Goal: Obtain resource: Download file/media

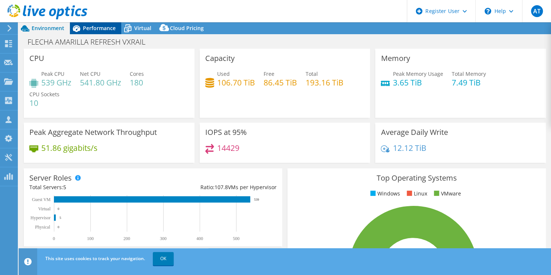
click at [92, 29] on span "Performance" at bounding box center [99, 28] width 33 height 7
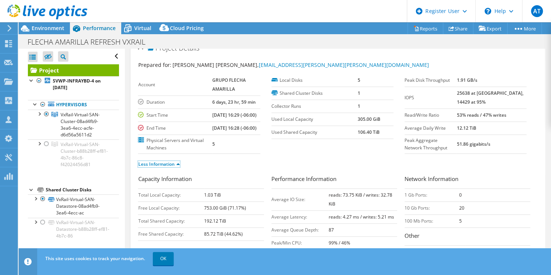
scroll to position [9, 0]
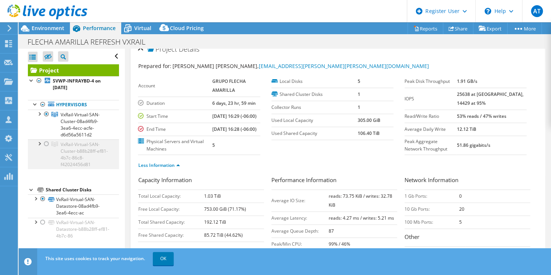
click at [47, 146] on div at bounding box center [46, 143] width 7 height 9
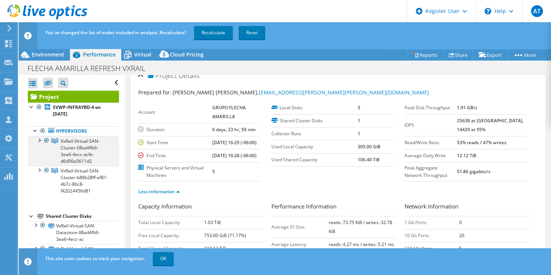
click at [48, 142] on div at bounding box center [46, 140] width 7 height 9
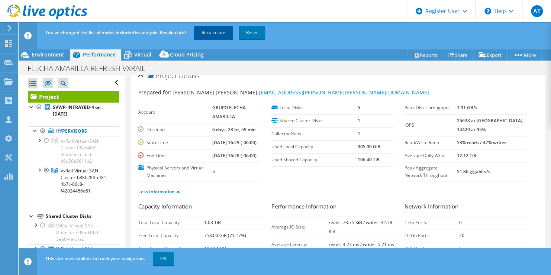
click at [222, 35] on link "Recalculate" at bounding box center [213, 32] width 39 height 13
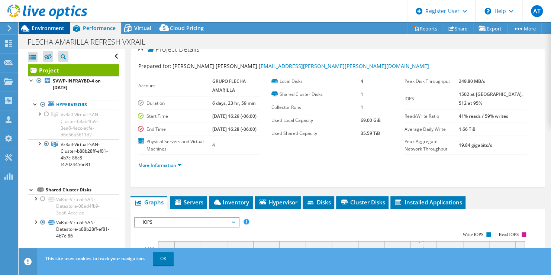
click at [42, 29] on span "Environment" at bounding box center [48, 28] width 33 height 7
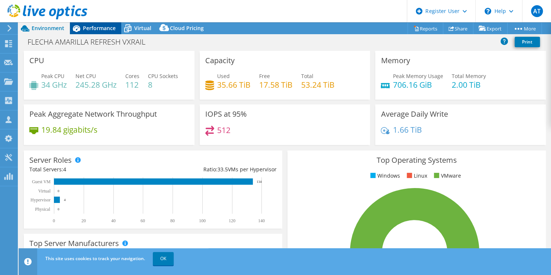
click at [96, 26] on span "Performance" at bounding box center [99, 28] width 33 height 7
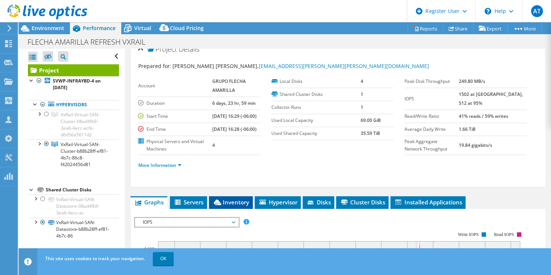
click at [248, 206] on span "Inventory" at bounding box center [231, 202] width 36 height 7
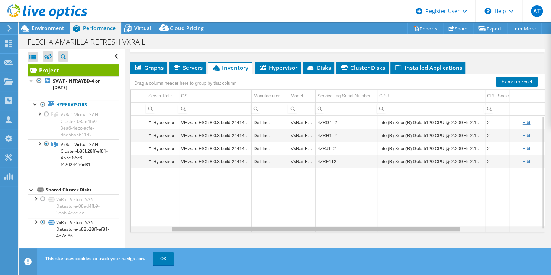
scroll to position [0, 0]
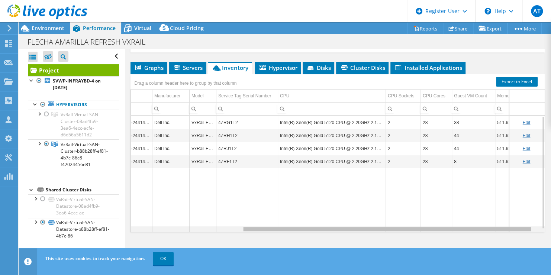
drag, startPoint x: 273, startPoint y: 230, endPoint x: 393, endPoint y: 219, distance: 121.0
click at [393, 219] on body "AT Dell User [PERSON_NAME] [PERSON_NAME][EMAIL_ADDRESS][DOMAIN_NAME] Dell My Pr…" at bounding box center [275, 137] width 551 height 275
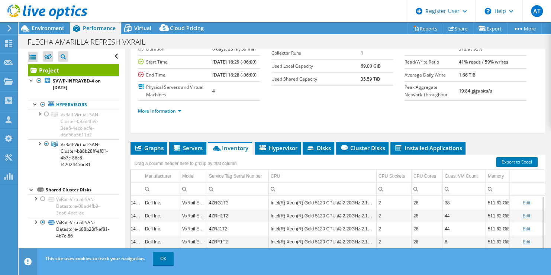
scroll to position [60, 0]
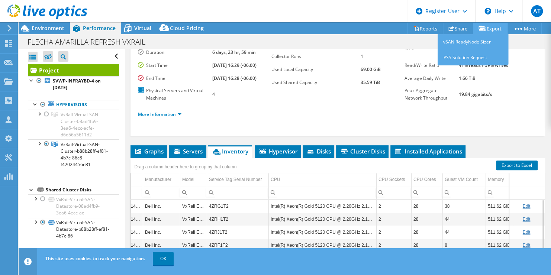
click at [491, 27] on link "Export" at bounding box center [490, 29] width 35 height 12
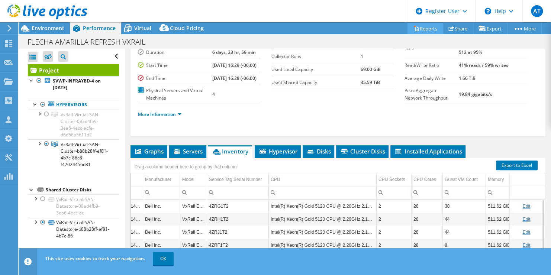
click at [425, 26] on link "Reports" at bounding box center [425, 29] width 36 height 12
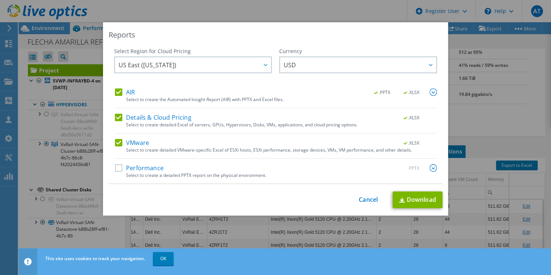
click at [119, 169] on label "Performance" at bounding box center [139, 167] width 49 height 7
click at [0, 0] on input "Performance" at bounding box center [0, 0] width 0 height 0
click at [405, 197] on link "Download" at bounding box center [418, 199] width 50 height 17
click at [359, 199] on link "Cancel" at bounding box center [368, 199] width 19 height 7
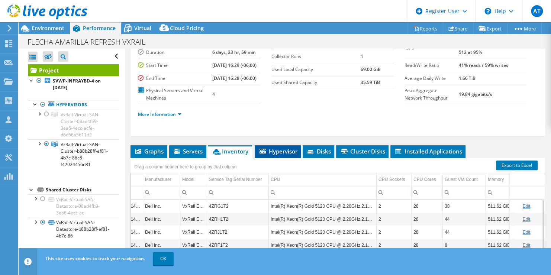
click at [267, 155] on span "Hypervisor" at bounding box center [277, 151] width 39 height 7
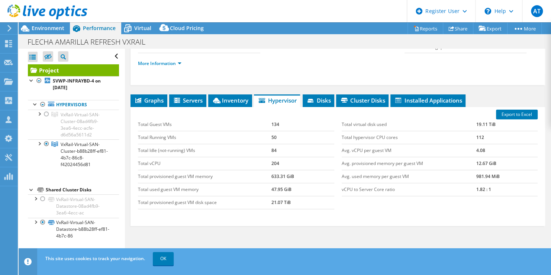
scroll to position [160, 0]
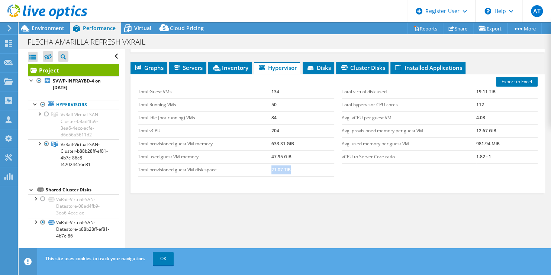
drag, startPoint x: 295, startPoint y: 172, endPoint x: 264, endPoint y: 168, distance: 31.4
click at [264, 168] on tr "Total provisioned guest VM disk space 21.07 TiB" at bounding box center [236, 169] width 196 height 13
drag, startPoint x: 264, startPoint y: 168, endPoint x: 302, endPoint y: 208, distance: 55.5
click at [302, 208] on div "Graphs Servers Inventory Hypervisor Disks Cluster Disks Installed Applications …" at bounding box center [337, 155] width 415 height 186
click at [148, 28] on span "Virtual" at bounding box center [142, 28] width 17 height 7
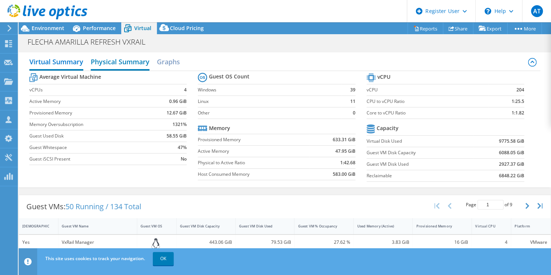
click at [129, 60] on h2 "Physical Summary" at bounding box center [120, 62] width 59 height 16
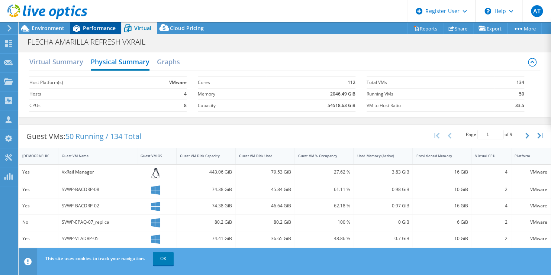
click at [102, 27] on span "Performance" at bounding box center [99, 28] width 33 height 7
